Goal: Task Accomplishment & Management: Manage account settings

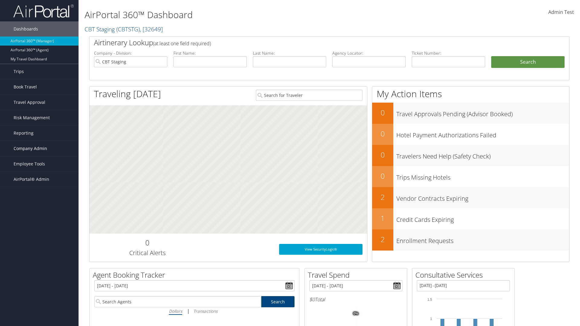
click at [39, 149] on span "Company Admin" at bounding box center [31, 148] width 34 height 15
click at [39, 221] on link "Travel Policy" at bounding box center [39, 224] width 79 height 9
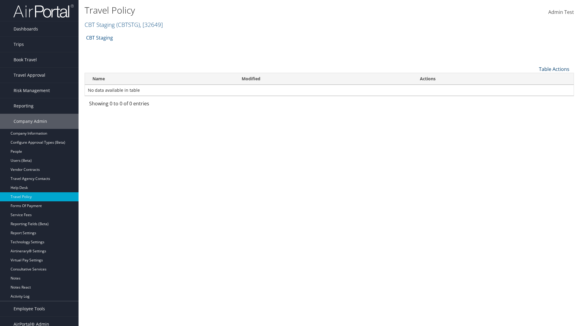
click at [554, 69] on link "Table Actions" at bounding box center [554, 69] width 30 height 7
click at [534, 78] on link "Add New Policy" at bounding box center [533, 78] width 79 height 10
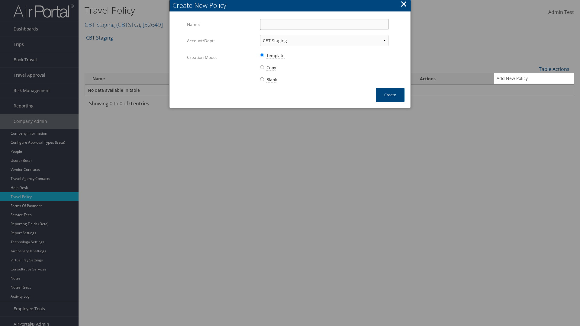
click at [324, 24] on input "Name:" at bounding box center [324, 24] width 128 height 11
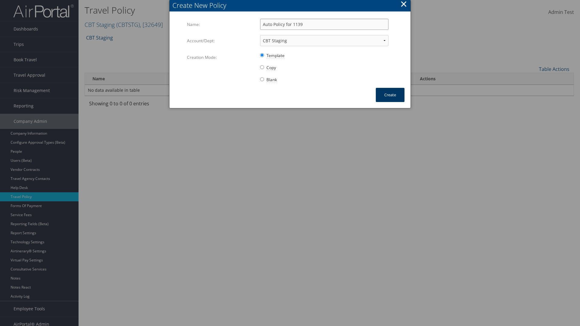
type input "Auto Policy for 1139"
click at [390, 95] on button "Create" at bounding box center [390, 95] width 29 height 14
